Goal: Task Accomplishment & Management: Complete application form

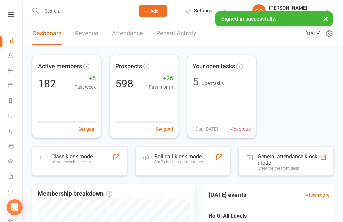
click at [41, 10] on input "text" at bounding box center [84, 10] width 90 height 9
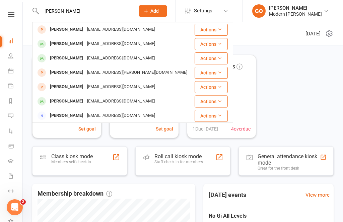
type input "[PERSON_NAME]"
click at [293, 66] on div "Active members 182 +5 Past week Set goal Prospects 598 +26 Past month Set goal …" at bounding box center [182, 97] width 301 height 84
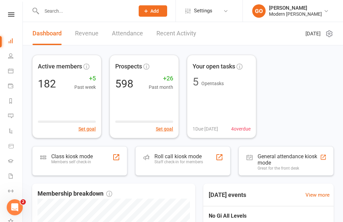
click at [79, 10] on input "text" at bounding box center [84, 10] width 90 height 9
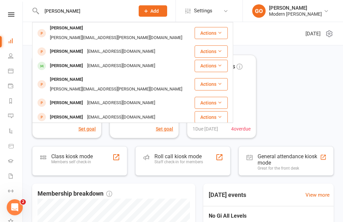
scroll to position [0, 0]
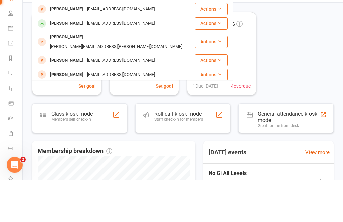
type input "[PERSON_NAME]"
click at [73, 99] on div "[PERSON_NAME]" at bounding box center [66, 104] width 37 height 10
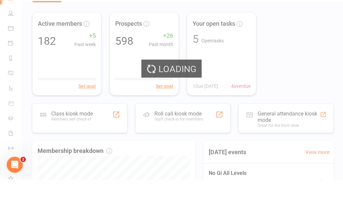
scroll to position [43, 0]
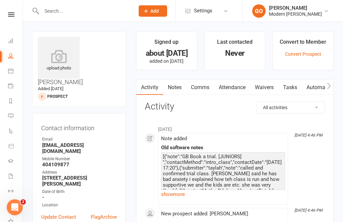
click at [266, 86] on link "Waivers" at bounding box center [264, 87] width 28 height 15
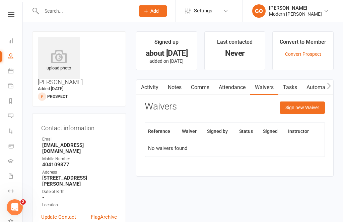
click at [304, 110] on button "Sign new Waiver" at bounding box center [301, 108] width 45 height 12
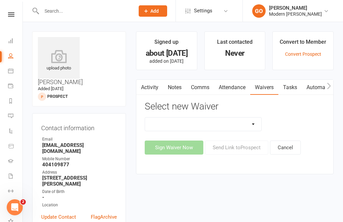
click at [245, 121] on select "Cancellation form Freeze form Introduction Lesson Form Membership Sign Up Non p…" at bounding box center [203, 124] width 116 height 13
select select "14660"
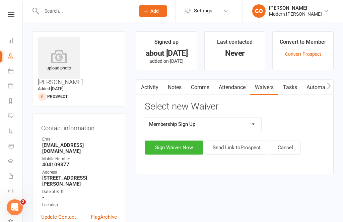
click at [180, 146] on button "Sign Waiver Now" at bounding box center [174, 148] width 59 height 14
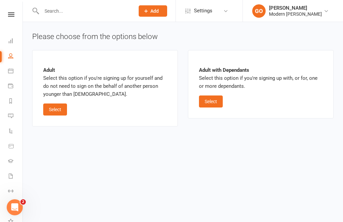
click at [213, 100] on button "Select" at bounding box center [211, 102] width 24 height 12
select select "bank_account"
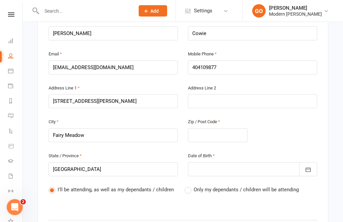
scroll to position [173, 0]
click at [188, 186] on label "Only my dependants / children will be attending" at bounding box center [241, 190] width 114 height 8
click at [188, 186] on input "Only my dependants / children will be attending" at bounding box center [186, 186] width 4 height 0
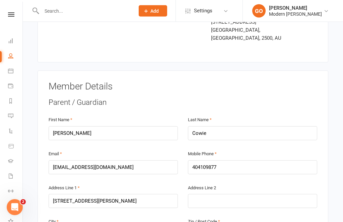
scroll to position [73, 0]
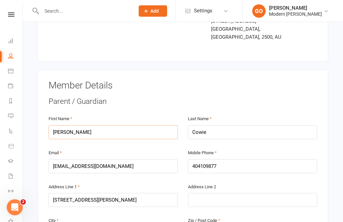
click at [85, 127] on input "[PERSON_NAME]" at bounding box center [113, 132] width 129 height 14
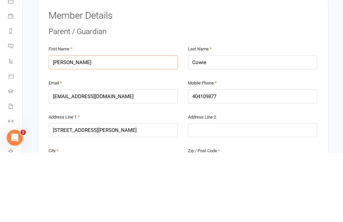
type input "J"
type input "[PERSON_NAME]"
click at [231, 125] on input "Cowie" at bounding box center [252, 132] width 129 height 14
type input "C"
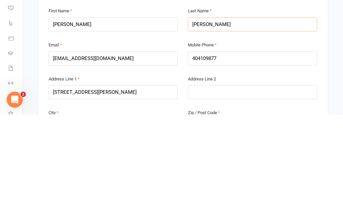
type input "[PERSON_NAME]"
click at [190, 160] on input "404109877" at bounding box center [252, 167] width 129 height 14
type input "O404109877"
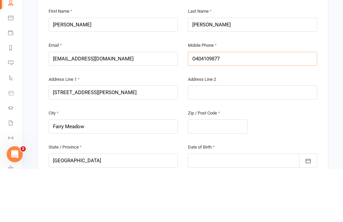
scroll to position [128, 0]
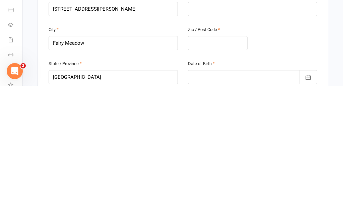
type input "O404109877"
click at [209, 173] on input "text" at bounding box center [218, 180] width 60 height 14
type input "2"
type input "25"
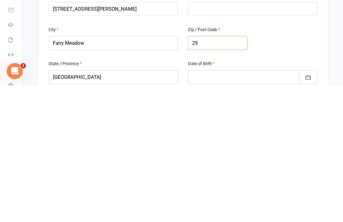
type input "25"
type input "251"
type input "2519"
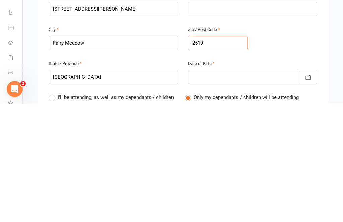
scroll to position [154, 0]
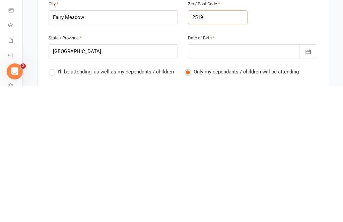
type input "2519"
click at [307, 186] on icon "button" at bounding box center [307, 188] width 5 height 4
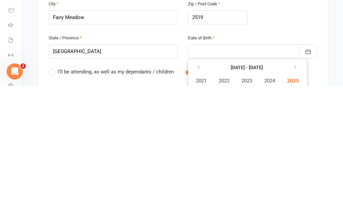
scroll to position [290, 0]
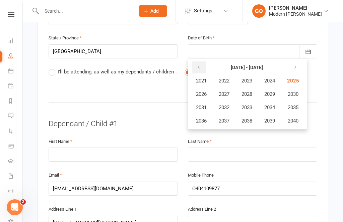
click at [198, 65] on icon "button" at bounding box center [198, 67] width 5 height 5
click at [196, 65] on icon "button" at bounding box center [198, 67] width 5 height 5
click at [225, 78] on span "1982" at bounding box center [223, 81] width 11 height 6
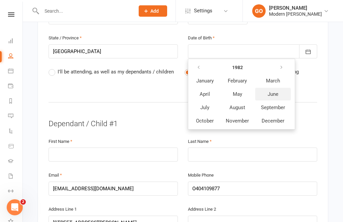
click at [270, 91] on span "June" at bounding box center [272, 94] width 11 height 6
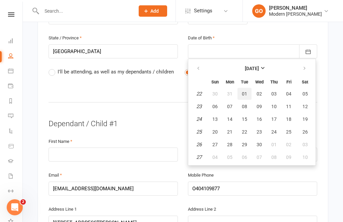
click at [247, 88] on button "01" at bounding box center [244, 94] width 14 height 12
type input "[DATE]"
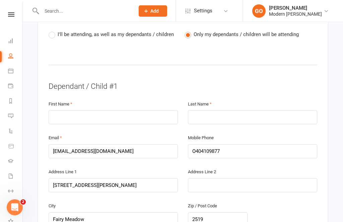
scroll to position [338, 0]
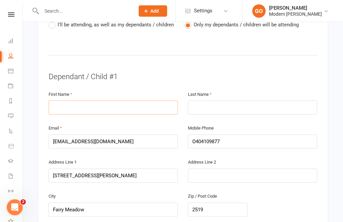
click at [111, 101] on input "text" at bounding box center [113, 108] width 129 height 14
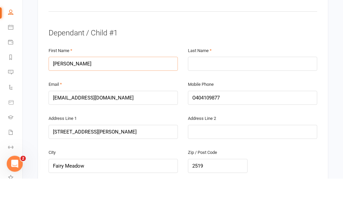
type input "[PERSON_NAME]"
click at [232, 101] on input "text" at bounding box center [252, 108] width 129 height 14
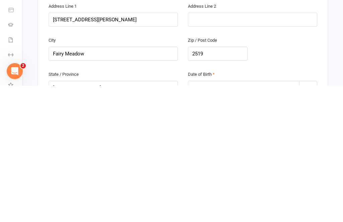
type input "Cowie"
click at [219, 217] on div at bounding box center [252, 224] width 129 height 14
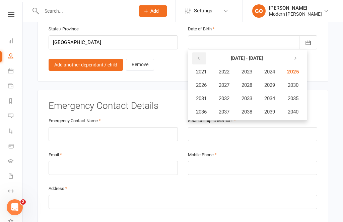
click at [201, 53] on button "button" at bounding box center [199, 59] width 14 height 12
click at [251, 96] on span "2013" at bounding box center [246, 99] width 11 height 6
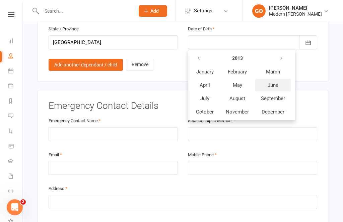
click at [278, 82] on span "June" at bounding box center [272, 85] width 11 height 6
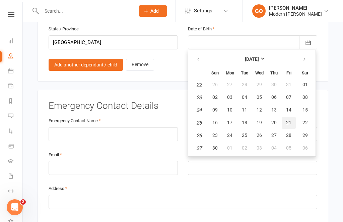
click at [287, 120] on span "21" at bounding box center [288, 122] width 5 height 5
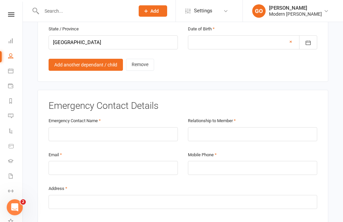
type input "[DATE]"
click at [149, 127] on input "text" at bounding box center [113, 134] width 129 height 14
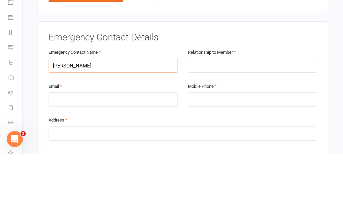
type input "[PERSON_NAME]"
click at [234, 127] on input "text" at bounding box center [252, 134] width 129 height 14
type input "Mother"
click at [123, 161] on input "email" at bounding box center [113, 168] width 129 height 14
type input "[EMAIL_ADDRESS][DOMAIN_NAME]"
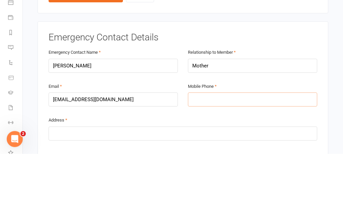
click at [239, 161] on input "tel" at bounding box center [252, 168] width 129 height 14
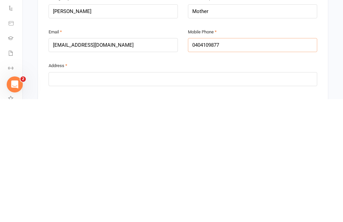
type input "0404109877"
click at [239, 195] on input "text" at bounding box center [183, 202] width 268 height 14
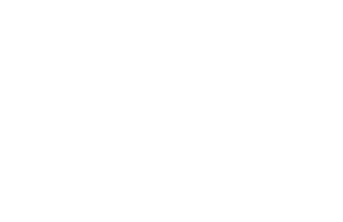
scroll to position [111, 0]
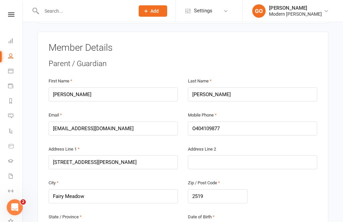
type input "[STREET_ADDRESS][PERSON_NAME]"
click at [84, 88] on input "[PERSON_NAME]" at bounding box center [113, 95] width 129 height 14
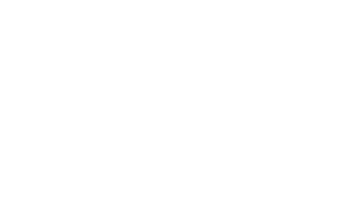
scroll to position [469, 0]
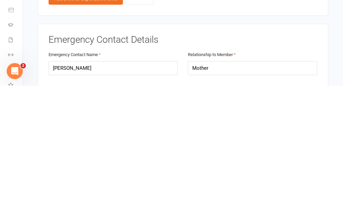
type input "Caz"
click at [116, 198] on input "[PERSON_NAME]" at bounding box center [113, 205] width 129 height 14
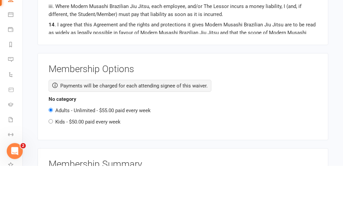
scroll to position [894, 0]
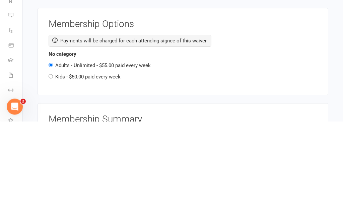
type input "Caz"
click at [51, 175] on input "Kids - $50.00 paid every week" at bounding box center [51, 177] width 4 height 4
radio input "true"
radio input "false"
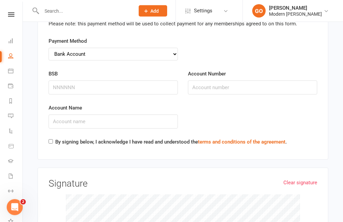
scroll to position [1277, 0]
click at [129, 81] on input "BSB" at bounding box center [113, 88] width 129 height 14
type input "062204"
click at [222, 81] on input "Account Number" at bounding box center [252, 88] width 129 height 14
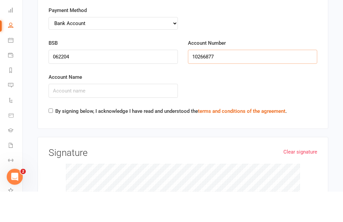
type input "10266877"
click at [134, 115] on input "Account Name" at bounding box center [113, 122] width 129 height 14
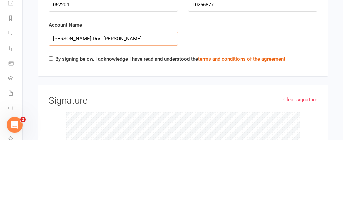
type input "[PERSON_NAME] Dos [PERSON_NAME]"
click at [50, 140] on input "By signing below, I acknowledge I have read and understood the terms and condit…" at bounding box center [51, 142] width 4 height 4
checkbox input "true"
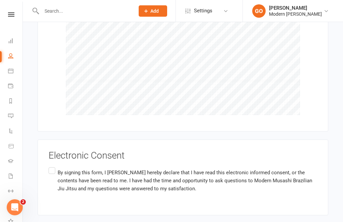
scroll to position [1458, 0]
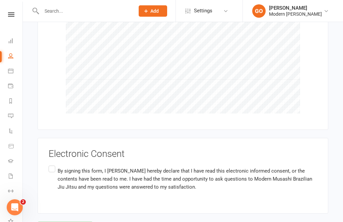
click at [53, 165] on label "By signing this form, I [PERSON_NAME] hereby declare that I have read this elec…" at bounding box center [183, 179] width 268 height 29
click at [53, 165] on input "By signing this form, I [PERSON_NAME] hereby declare that I have read this elec…" at bounding box center [51, 165] width 4 height 0
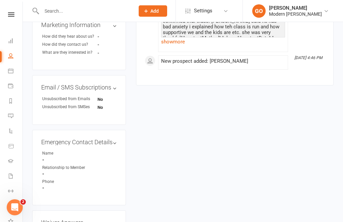
scroll to position [318, 0]
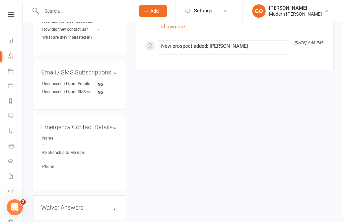
click at [10, 44] on link "Dashboard" at bounding box center [15, 41] width 15 height 15
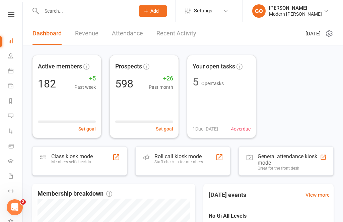
click at [14, 14] on icon at bounding box center [11, 14] width 6 height 4
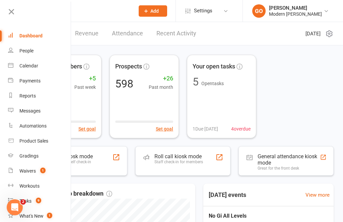
click at [28, 171] on div "Waivers" at bounding box center [27, 171] width 16 height 5
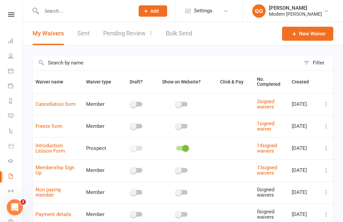
click at [142, 30] on link "Pending Review 1" at bounding box center [127, 33] width 49 height 23
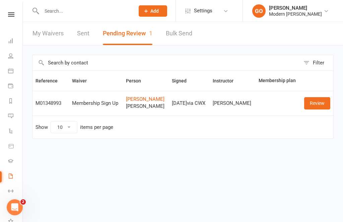
click at [318, 102] on link "Review" at bounding box center [317, 103] width 26 height 12
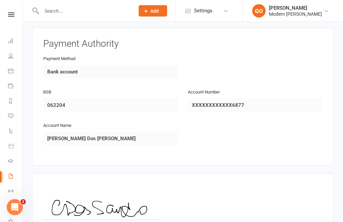
scroll to position [930, 0]
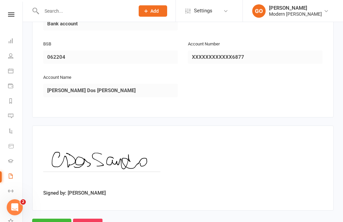
click at [51, 219] on input "Approve" at bounding box center [51, 226] width 39 height 14
